Goal: Find specific page/section: Find specific page/section

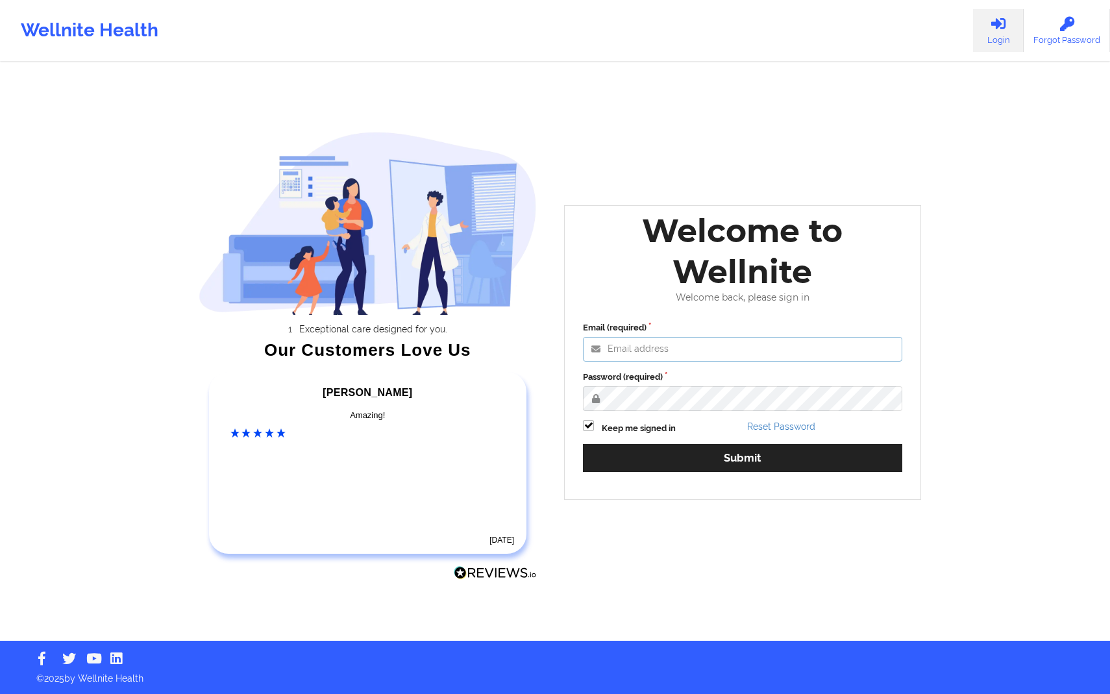
click at [707, 344] on input "Email (required)" at bounding box center [742, 349] width 319 height 25
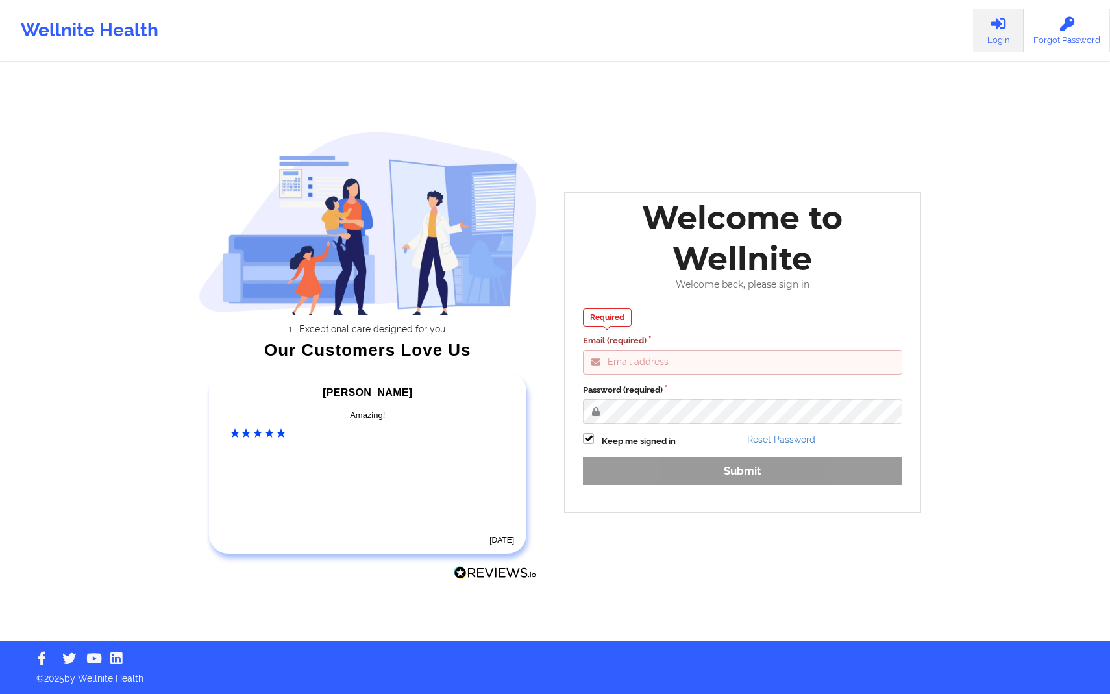
type input "[PERSON_NAME][EMAIL_ADDRESS][DOMAIN_NAME]"
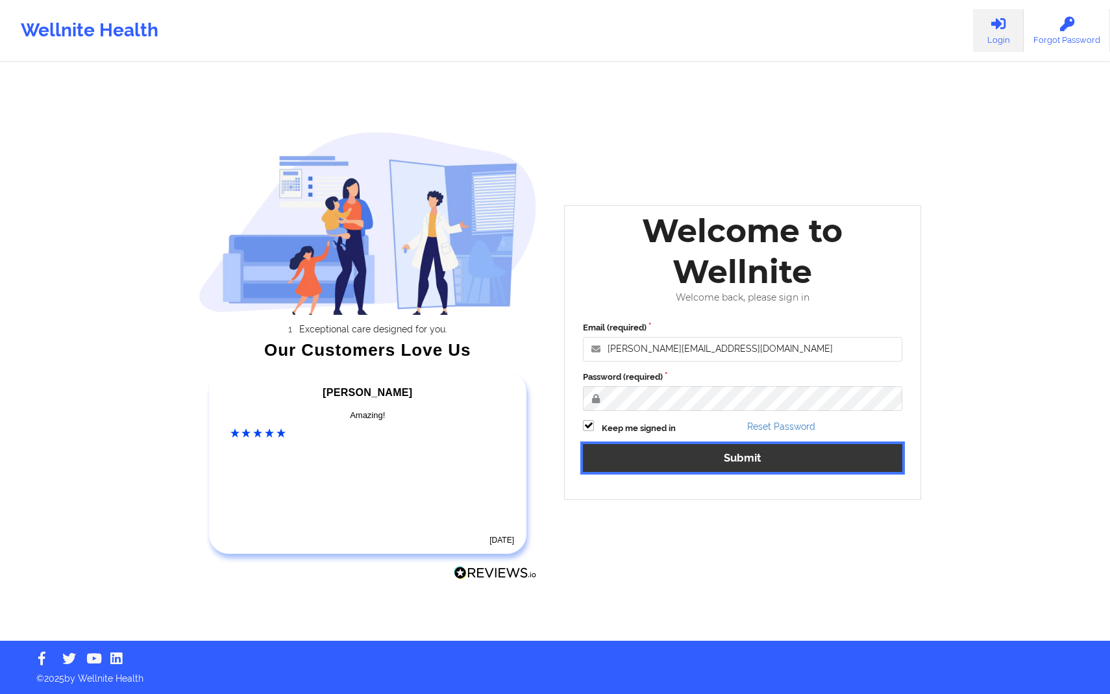
click at [706, 458] on button "Submit" at bounding box center [742, 458] width 319 height 28
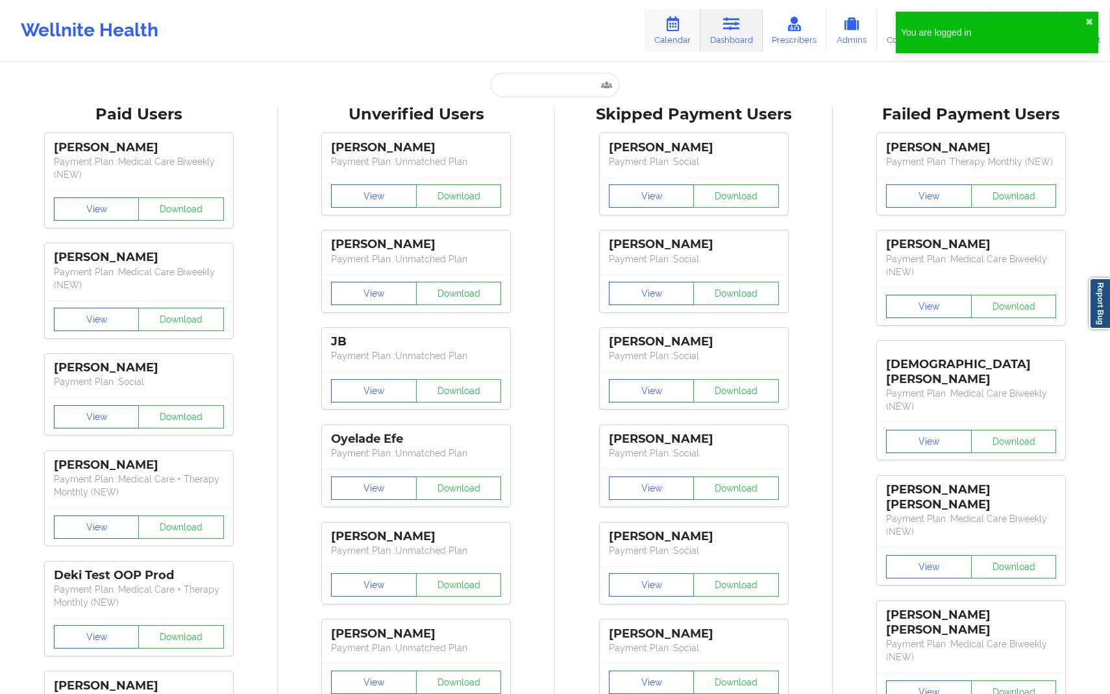
click at [668, 49] on link "Calendar" at bounding box center [673, 30] width 56 height 43
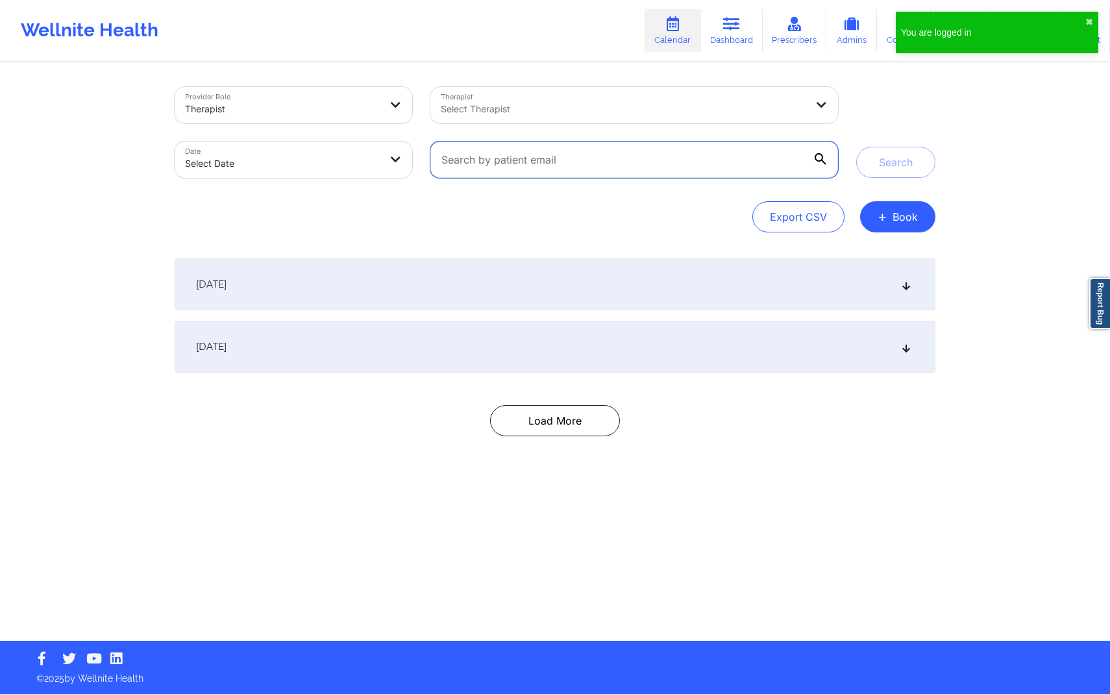
click at [632, 174] on input "text" at bounding box center [634, 159] width 408 height 36
paste input "[PERSON_NAME]"
type input "[PERSON_NAME]"
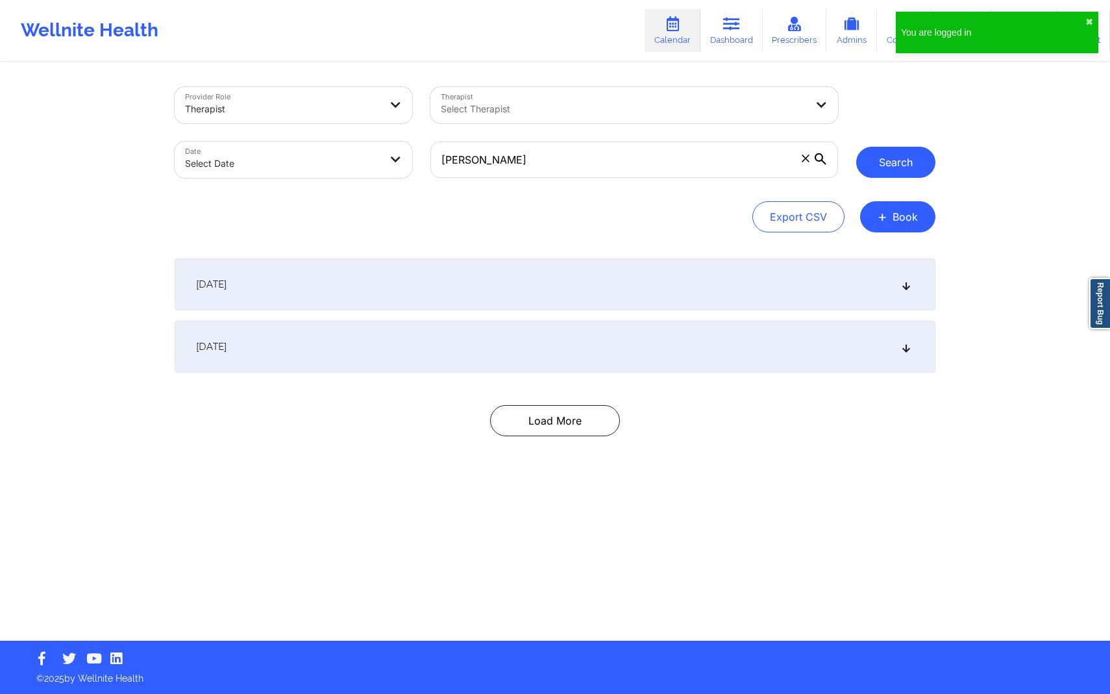
click at [883, 161] on button "Search" at bounding box center [895, 162] width 79 height 31
